Goal: Information Seeking & Learning: Learn about a topic

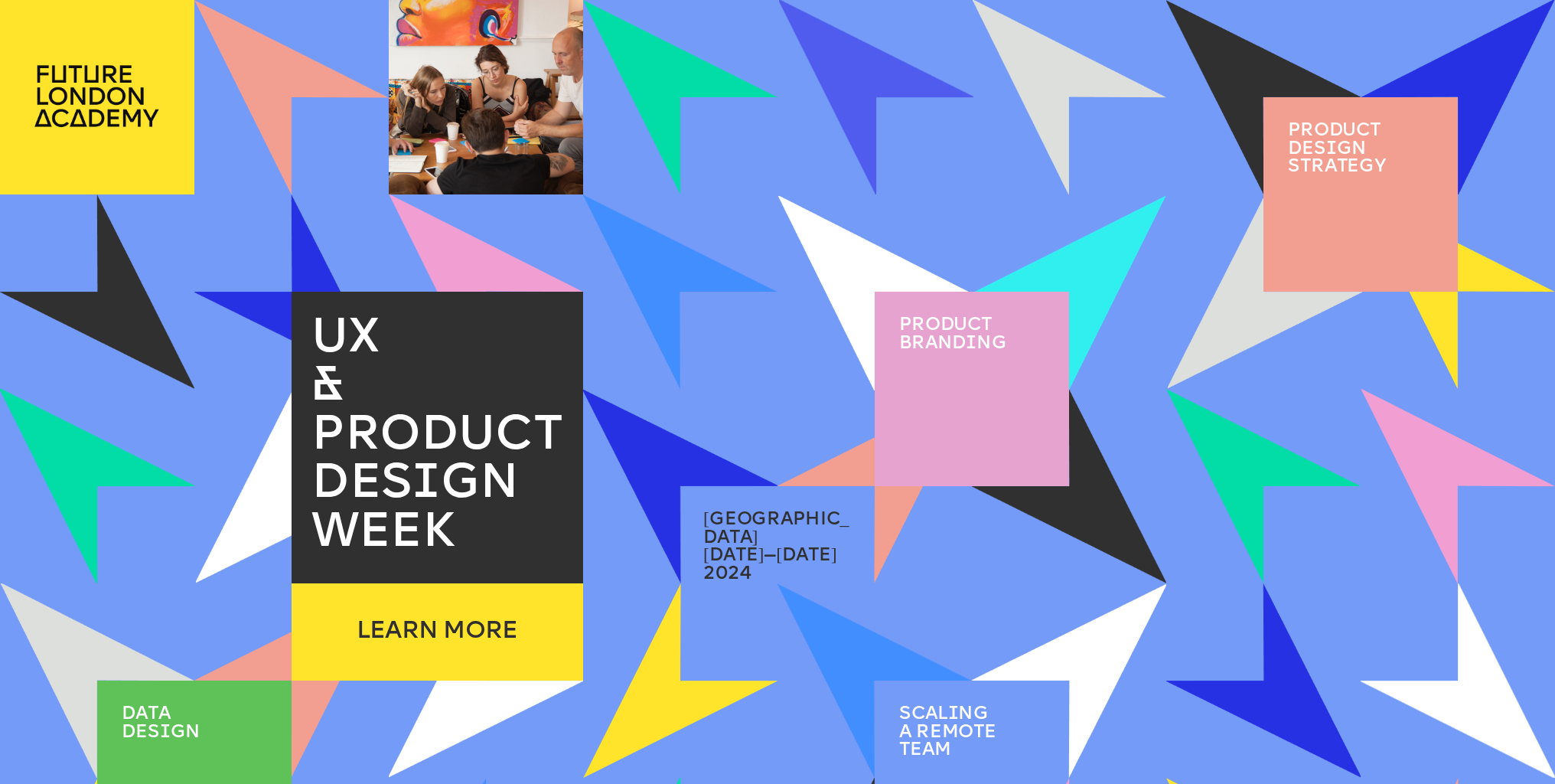
click at [935, 341] on span "Product brand i ng" at bounding box center [952, 334] width 108 height 36
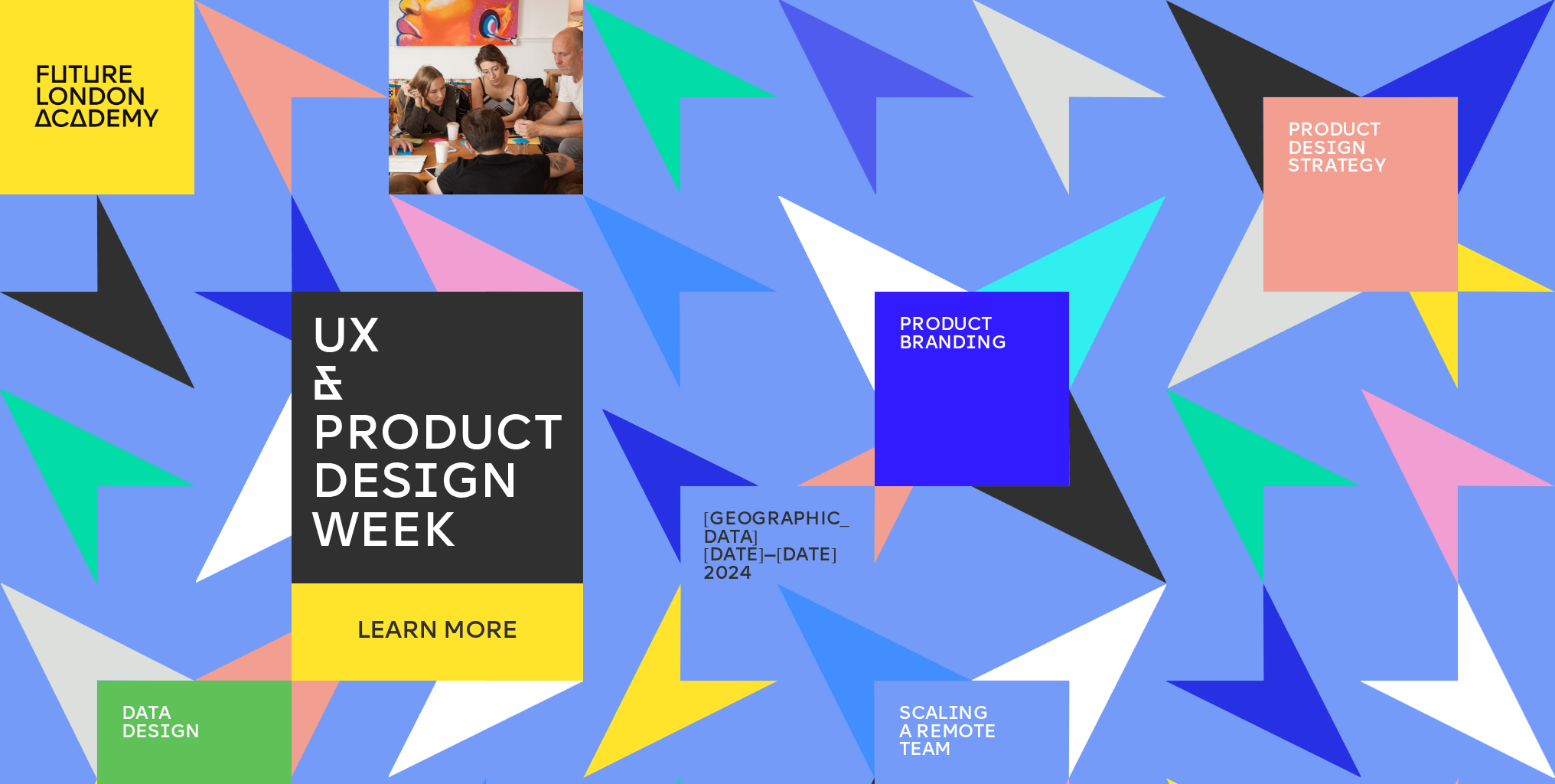
drag, startPoint x: 782, startPoint y: 489, endPoint x: 778, endPoint y: 505, distance: 16.5
click at [777, 521] on span "london" at bounding box center [776, 529] width 146 height 36
click at [465, 432] on span "PRODUCT DES I GN WEEK" at bounding box center [443, 485] width 264 height 146
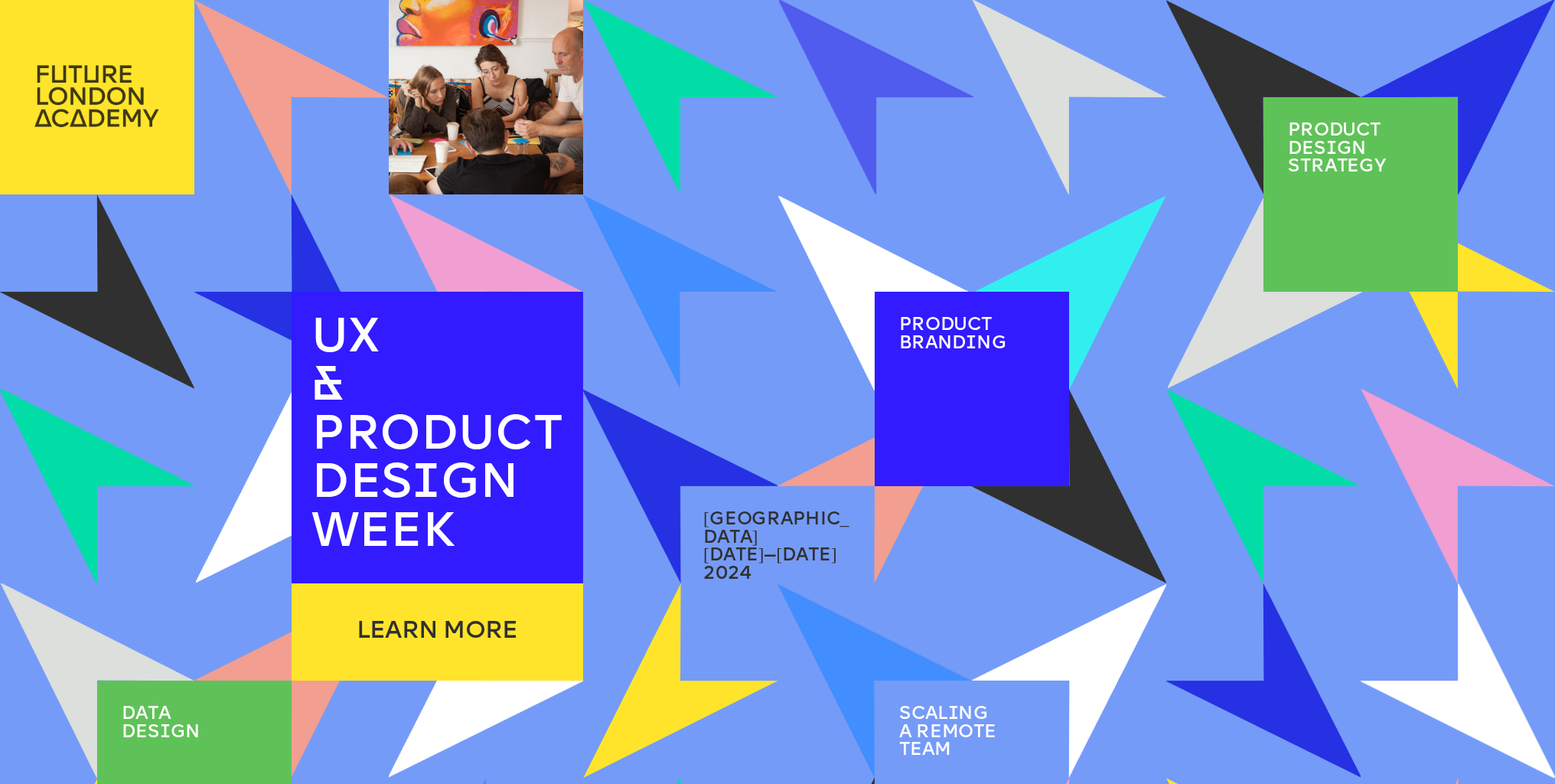
click at [115, 83] on img at bounding box center [97, 96] width 194 height 193
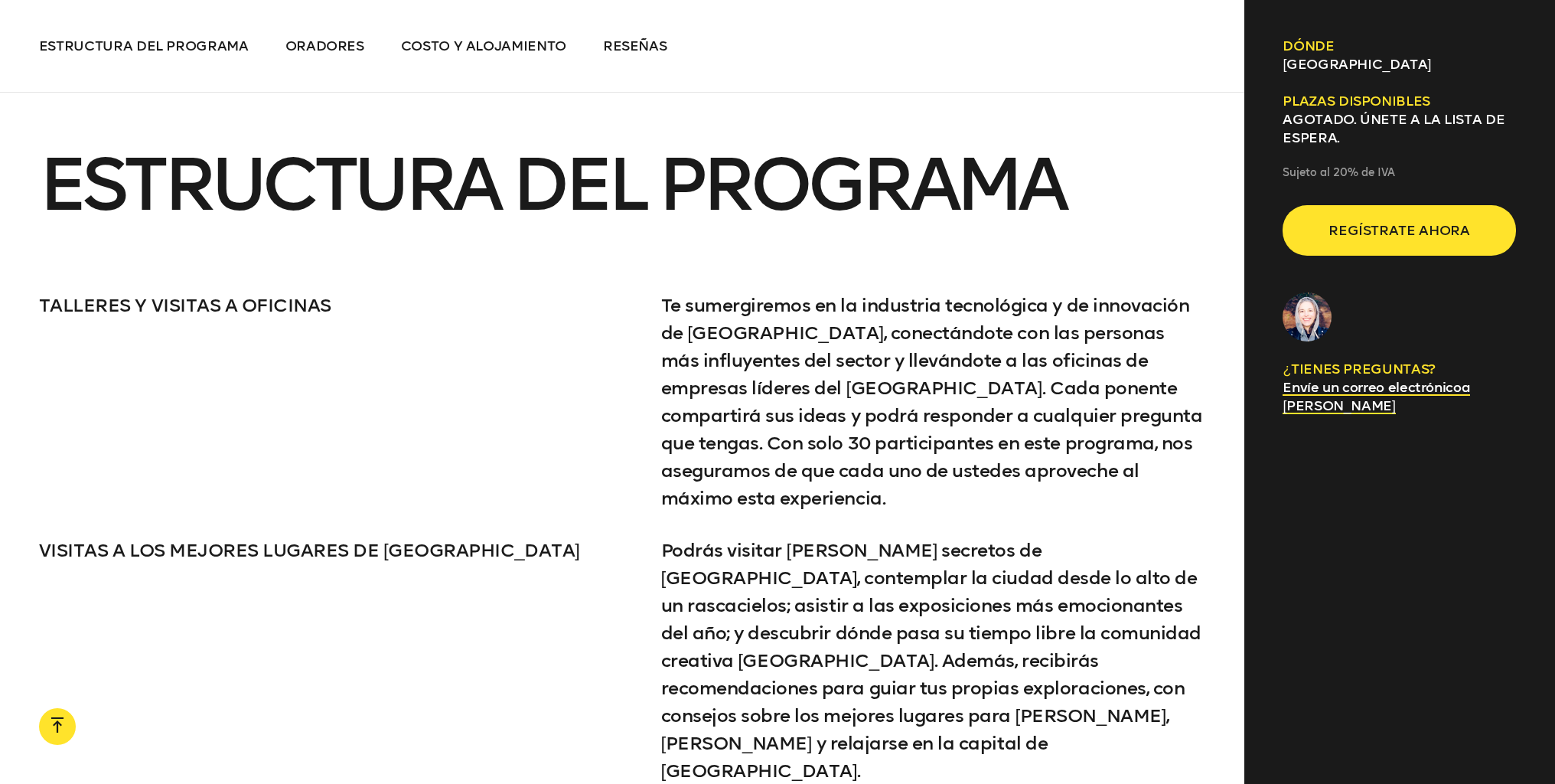
scroll to position [2945, 0]
